Goal: Task Accomplishment & Management: Manage account settings

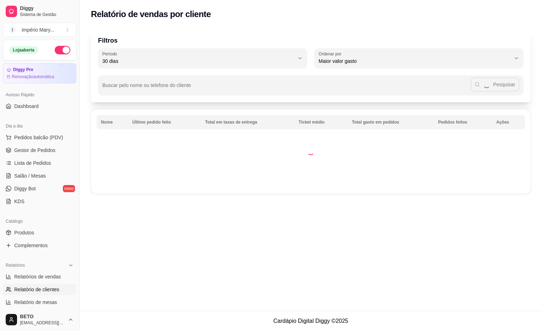
select select "30"
select select "HIGHEST_TOTAL_SPENT_WITH_ORDERS"
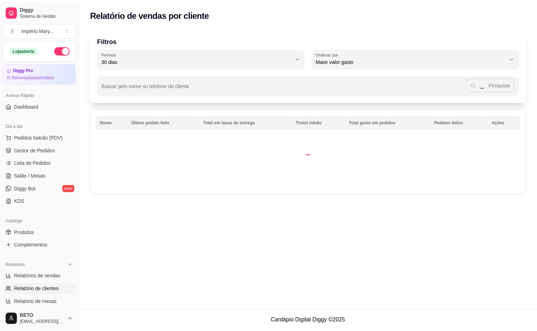
scroll to position [180, 0]
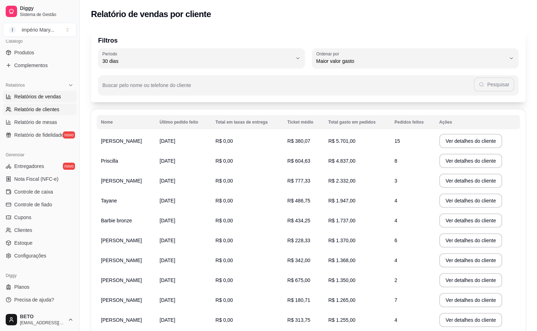
click at [58, 96] on span "Relatórios de vendas" at bounding box center [37, 96] width 47 height 7
select select "ALL"
select select "0"
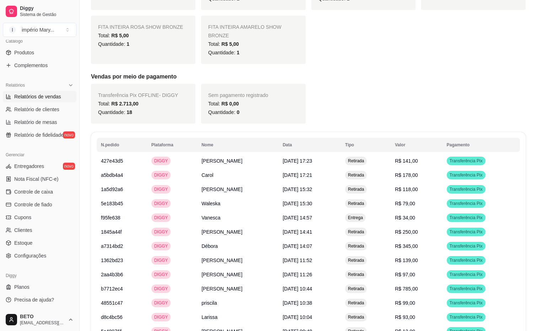
scroll to position [789, 0]
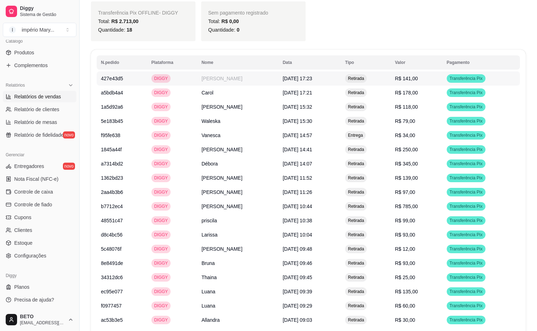
click at [233, 71] on td "[PERSON_NAME]" at bounding box center [237, 78] width 81 height 14
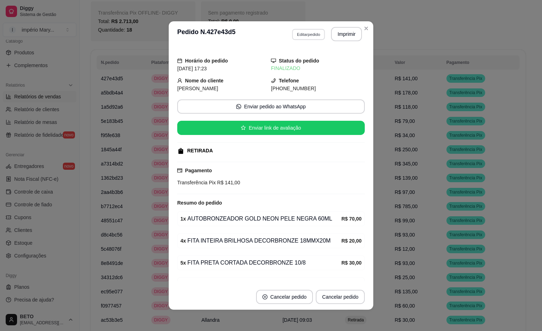
click at [302, 33] on button "Editar pedido" at bounding box center [308, 34] width 33 height 11
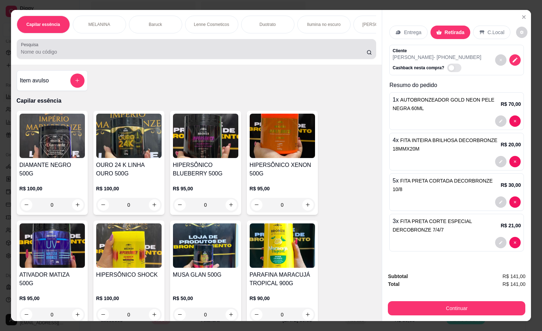
click at [349, 55] on input "Pesquisa" at bounding box center [194, 51] width 346 height 7
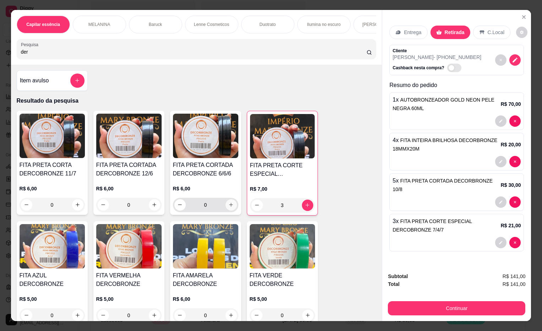
type input "der"
click at [230, 207] on icon "increase-product-quantity" at bounding box center [231, 205] width 5 height 5
type input "1"
click at [229, 208] on icon "increase-product-quantity" at bounding box center [230, 205] width 5 height 5
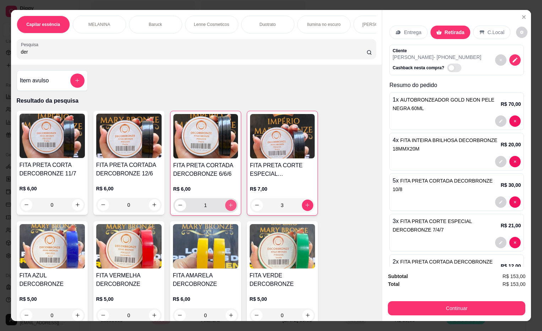
type input "2"
click at [229, 208] on icon "increase-product-quantity" at bounding box center [230, 205] width 5 height 5
type input "3"
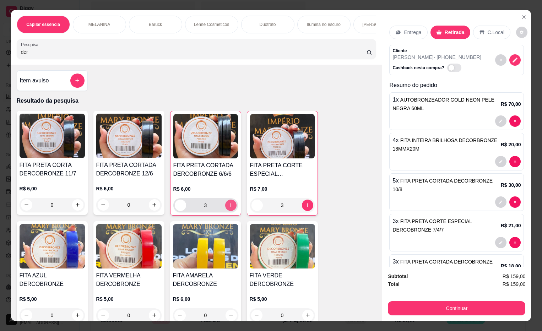
click at [229, 208] on icon "increase-product-quantity" at bounding box center [230, 205] width 5 height 5
type input "4"
click at [229, 208] on icon "increase-product-quantity" at bounding box center [230, 205] width 5 height 5
type input "5"
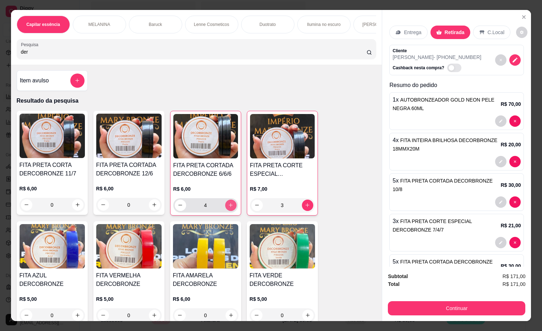
type input "5"
click at [228, 208] on icon "increase-product-quantity" at bounding box center [230, 205] width 5 height 5
type input "6"
click at [178, 206] on icon "decrease-product-quantity" at bounding box center [180, 205] width 5 height 5
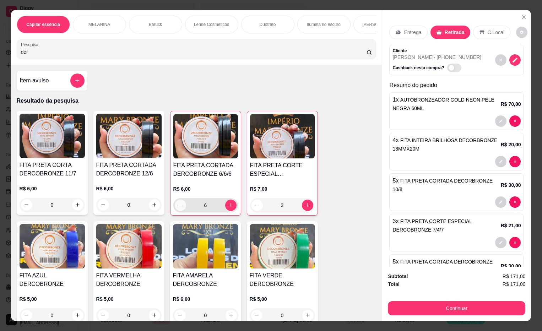
type input "5"
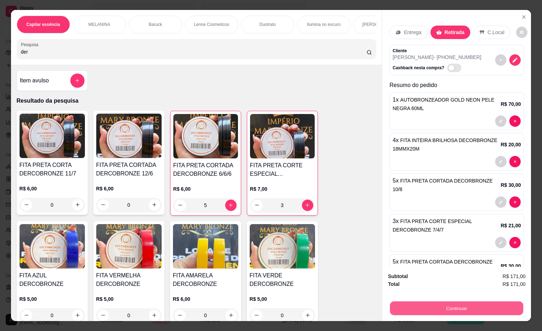
click at [418, 305] on button "Continuar" at bounding box center [456, 309] width 133 height 14
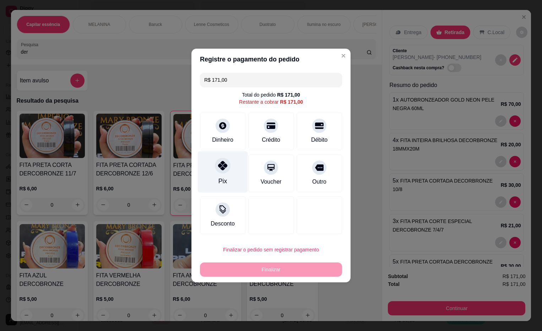
click at [218, 170] on icon at bounding box center [222, 165] width 9 height 9
type input "R$ 0,00"
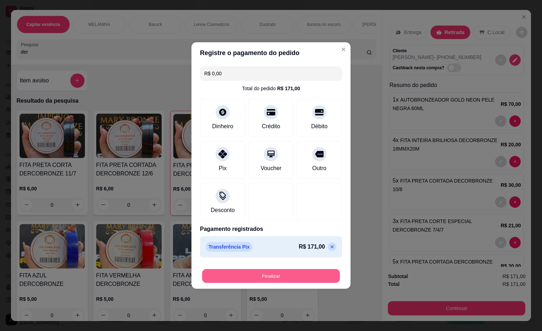
click at [289, 272] on button "Finalizar" at bounding box center [271, 276] width 138 height 14
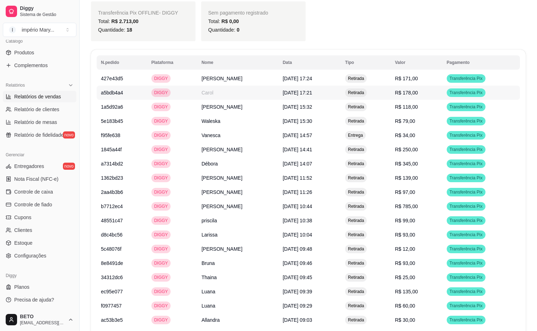
click at [283, 90] on span "[DATE] 17:21" at bounding box center [298, 93] width 30 height 6
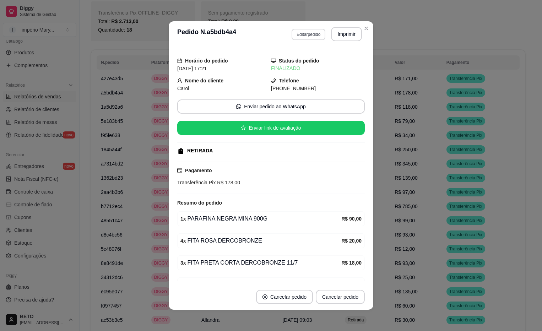
click at [294, 37] on button "Editar pedido" at bounding box center [309, 34] width 34 height 11
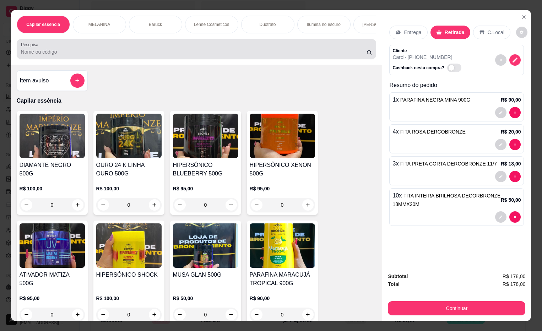
click at [132, 54] on input "Pesquisa" at bounding box center [194, 51] width 346 height 7
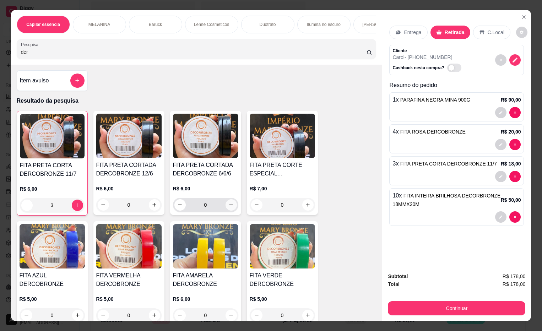
type input "der"
click at [232, 208] on button "increase-product-quantity" at bounding box center [231, 204] width 11 height 11
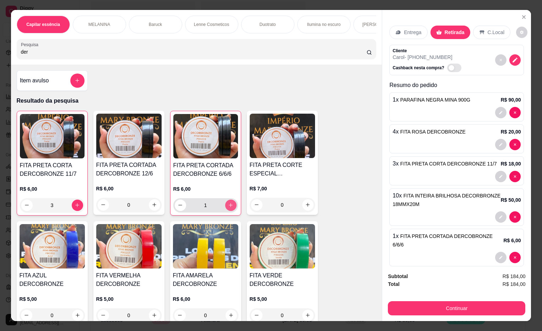
type input "1"
click at [231, 207] on button "increase-product-quantity" at bounding box center [230, 205] width 11 height 11
type input "2"
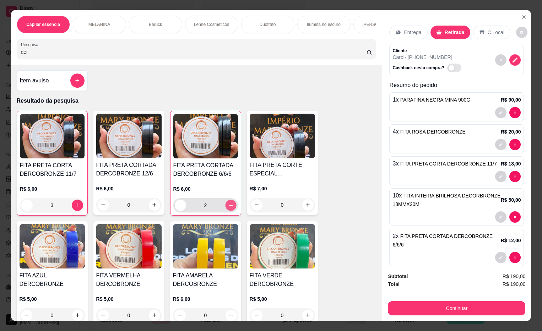
click at [231, 207] on button "increase-product-quantity" at bounding box center [230, 205] width 11 height 11
type input "3"
click at [230, 205] on icon "increase-product-quantity" at bounding box center [230, 205] width 5 height 5
type input "4"
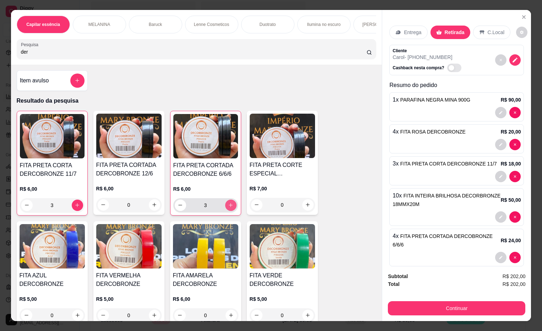
type input "4"
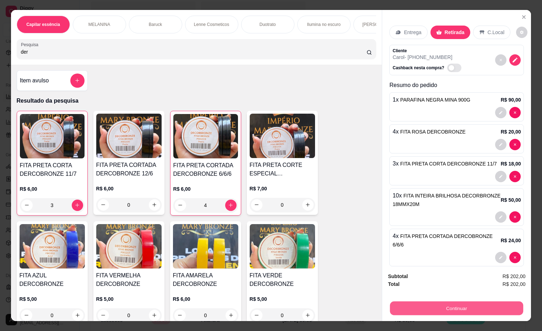
click at [412, 306] on button "Continuar" at bounding box center [456, 309] width 133 height 14
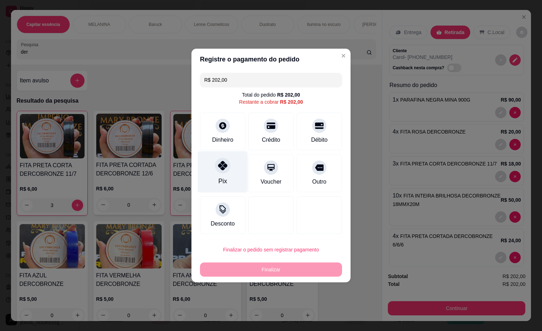
click at [221, 168] on icon at bounding box center [222, 165] width 9 height 9
type input "R$ 0,00"
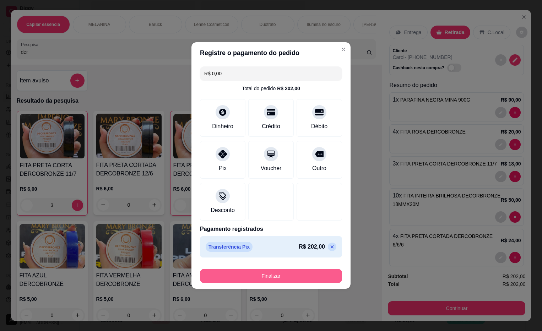
click at [257, 273] on button "Finalizar" at bounding box center [271, 276] width 142 height 14
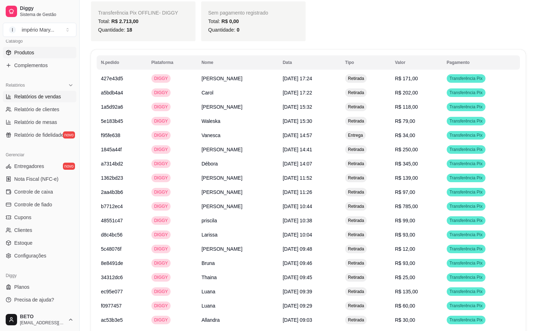
click at [41, 55] on link "Produtos" at bounding box center [40, 52] width 74 height 11
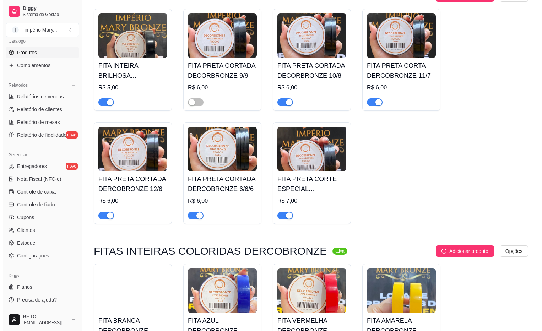
scroll to position [16112, 0]
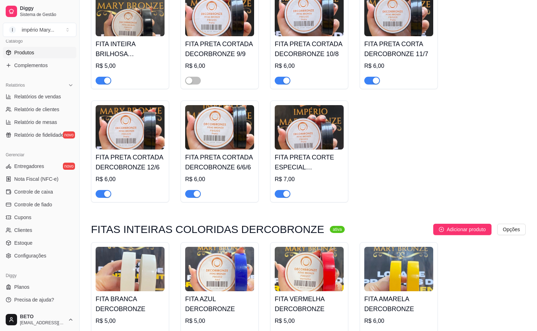
click at [197, 198] on div at bounding box center [193, 193] width 16 height 9
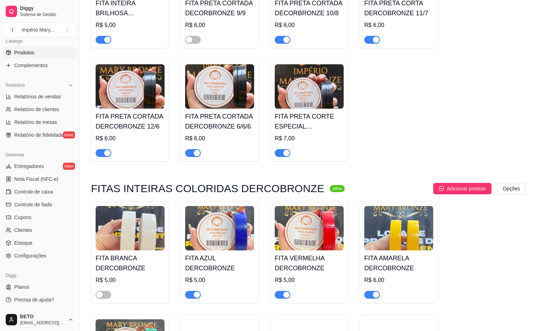
scroll to position [16089, 0]
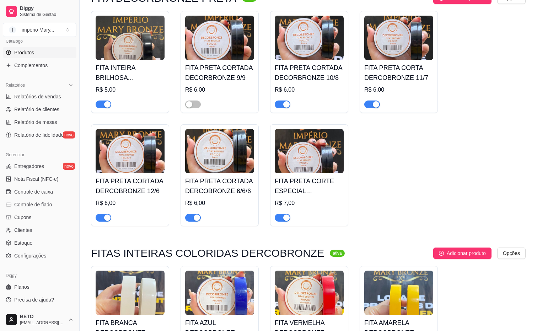
click at [197, 221] on div "button" at bounding box center [197, 218] width 6 height 6
click at [73, 244] on div "Gerenciar Entregadores novo Nota Fiscal (NFC-e) Controle de caixa Controle de f…" at bounding box center [39, 205] width 79 height 118
click at [59, 95] on span "Relatórios de vendas" at bounding box center [37, 96] width 47 height 7
select select "ALL"
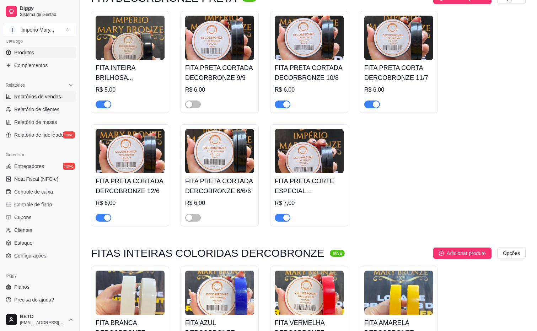
select select "0"
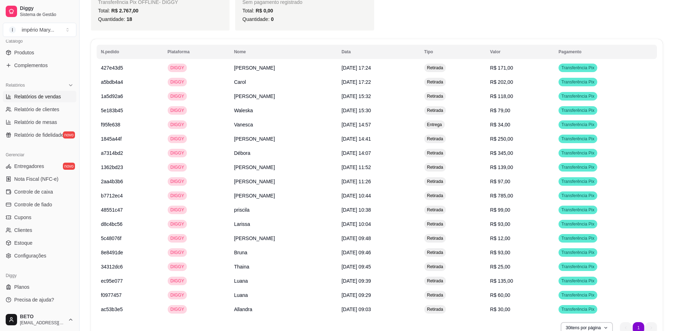
scroll to position [777, 0]
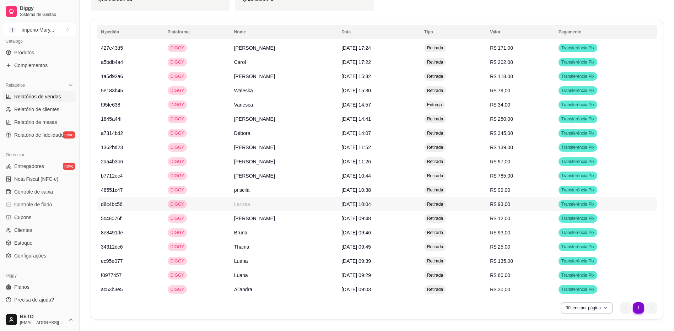
click at [240, 197] on td "Larissa" at bounding box center [283, 204] width 107 height 14
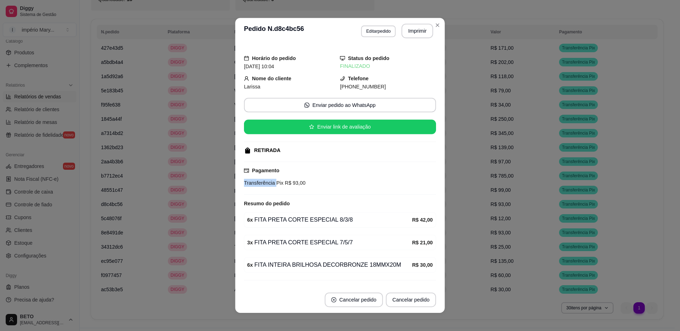
click at [240, 186] on div "Horário do pedido [DATE] 10:04 Status do pedido FINALIZADO Nome do cliente Lari…" at bounding box center [339, 165] width 209 height 243
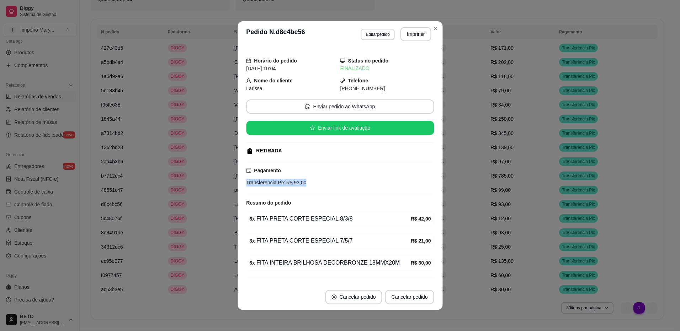
click at [240, 186] on div "Horário do pedido [DATE] 10:04 Status do pedido FINALIZADO Nome do cliente Lari…" at bounding box center [339, 165] width 205 height 237
drag, startPoint x: 337, startPoint y: 89, endPoint x: 380, endPoint y: 85, distance: 43.2
click at [380, 85] on div "[PHONE_NUMBER]" at bounding box center [387, 89] width 94 height 8
copy span "21) [PHONE_NUMBER]"
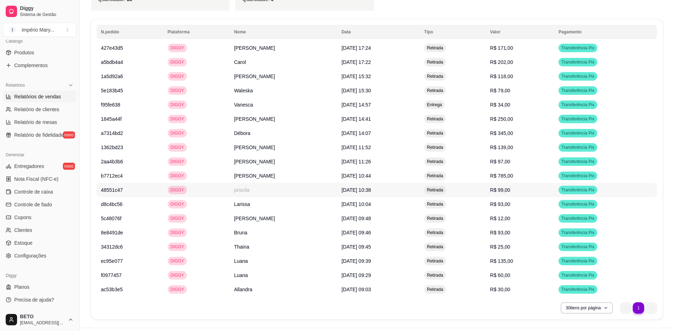
click at [420, 183] on td "[DATE] 10:38" at bounding box center [378, 190] width 83 height 14
